Goal: Navigation & Orientation: Go to known website

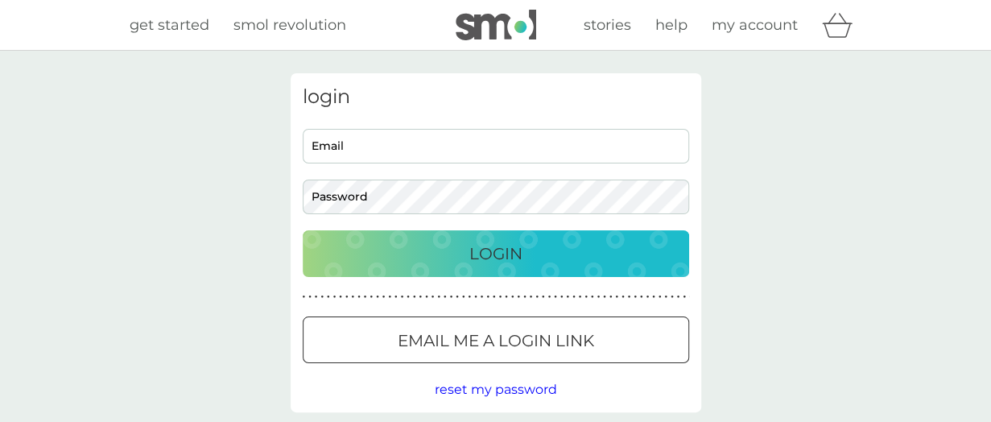
click at [361, 126] on div "login Email Password Login ● ● ● ● ● ● ● ● ● ● ● ● ● ● ● ● ● ● ● ● ● ● ● ● ● ● …" at bounding box center [496, 242] width 410 height 339
click at [367, 144] on input "Email" at bounding box center [496, 146] width 386 height 35
type input "[EMAIL_ADDRESS][DOMAIN_NAME]"
click at [426, 254] on div "Login" at bounding box center [496, 254] width 354 height 26
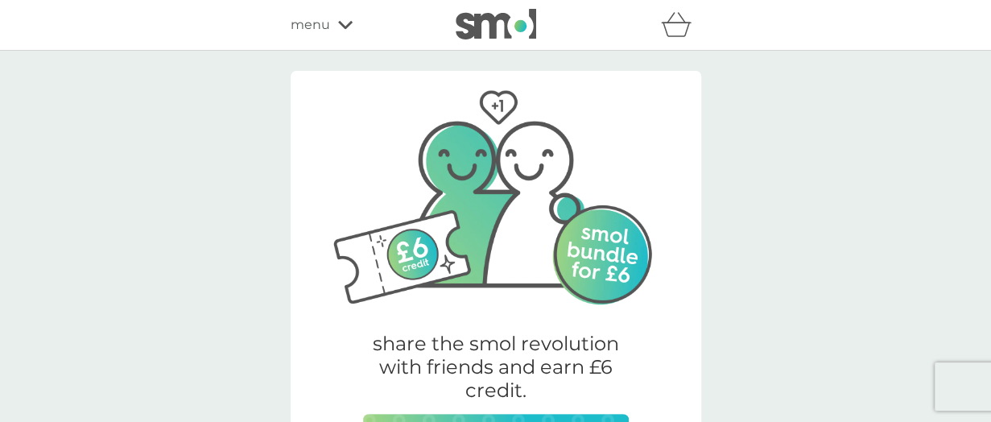
click at [312, 31] on span "menu" at bounding box center [310, 24] width 39 height 21
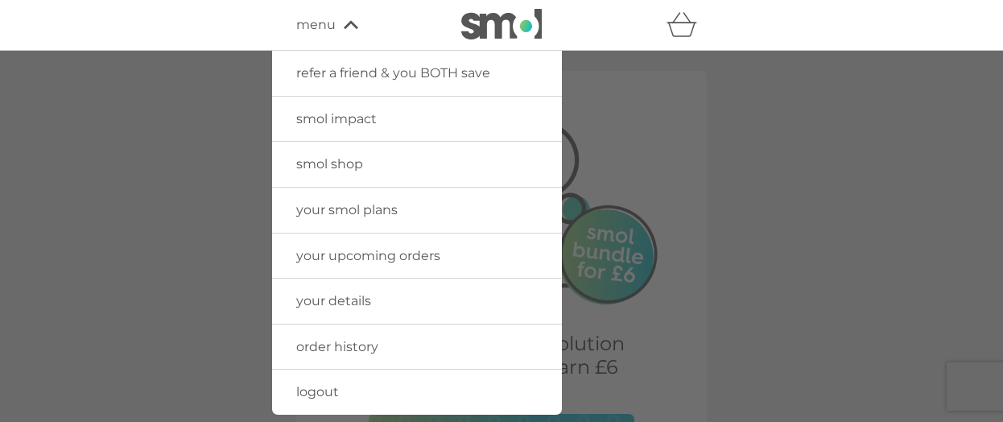
click at [349, 165] on span "smol shop" at bounding box center [329, 163] width 67 height 15
